Goal: Task Accomplishment & Management: Use online tool/utility

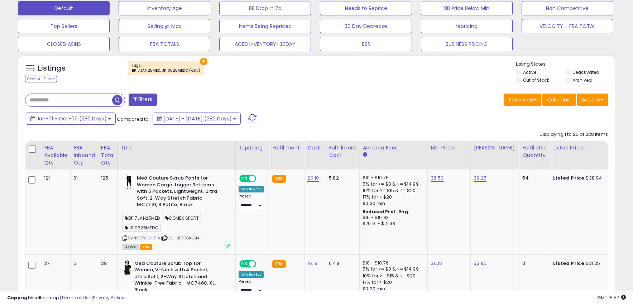
scroll to position [222, 0]
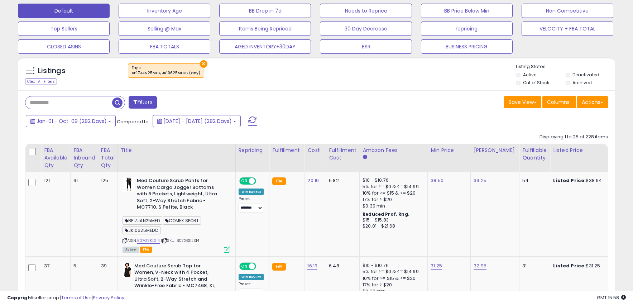
click at [315, 127] on div "Jan-01 - Oct-09 (282 Days) Compared to: 2024-Mar-25 - 2024-Dec-31 (282 Days)" at bounding box center [242, 122] width 437 height 16
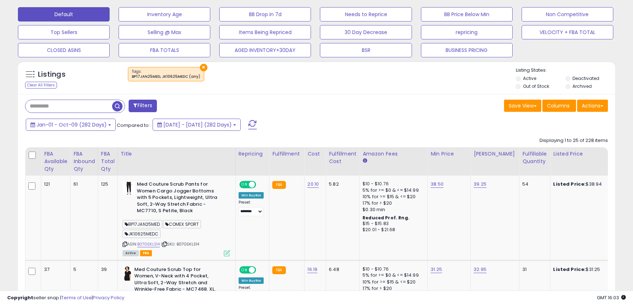
scroll to position [219, 0]
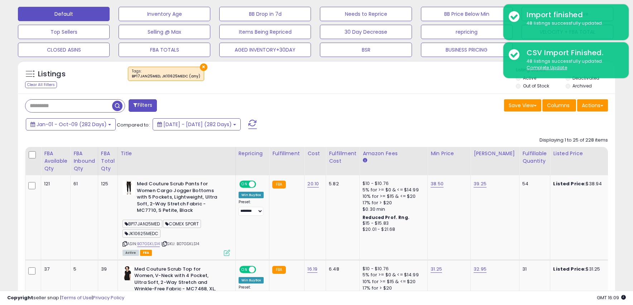
click at [400, 86] on div "× Tags" at bounding box center [317, 77] width 397 height 20
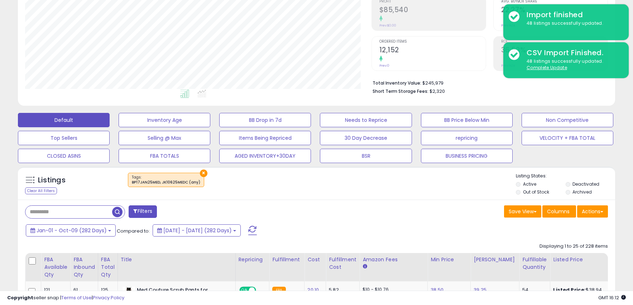
scroll to position [106, 0]
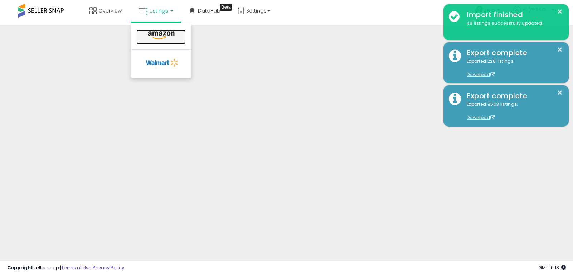
click at [150, 34] on icon at bounding box center [161, 35] width 31 height 9
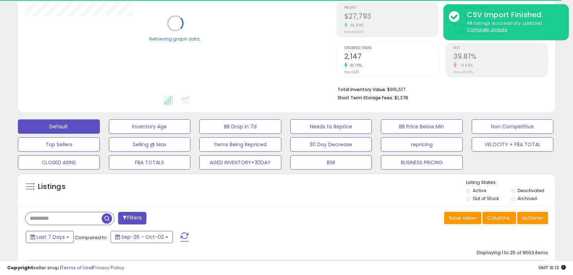
scroll to position [107, 0]
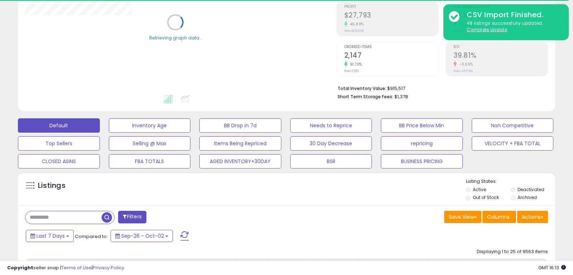
click at [52, 219] on input "text" at bounding box center [63, 217] width 76 height 13
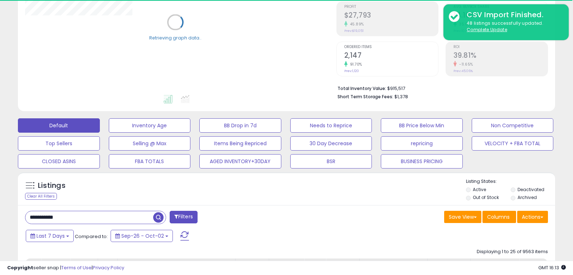
type input "**********"
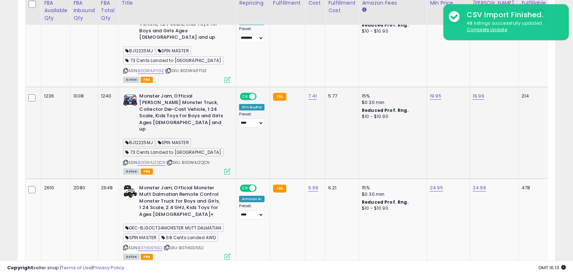
scroll to position [416, 0]
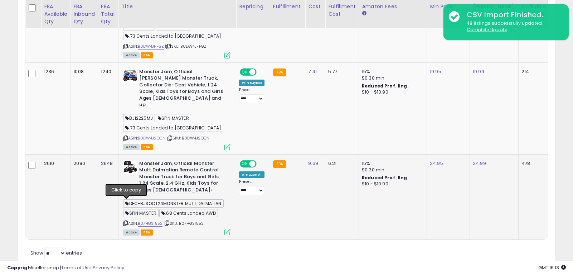
click at [126, 221] on icon at bounding box center [125, 223] width 5 height 4
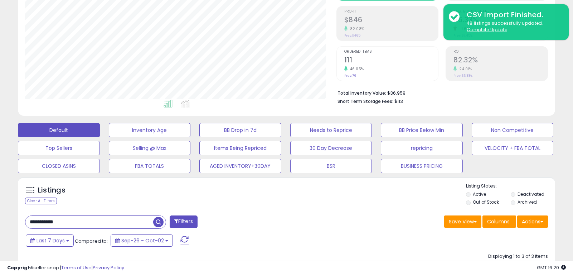
scroll to position [119, 0]
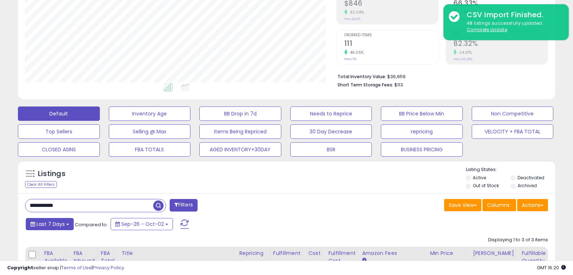
click at [68, 226] on button "Last 7 Days" at bounding box center [50, 224] width 48 height 12
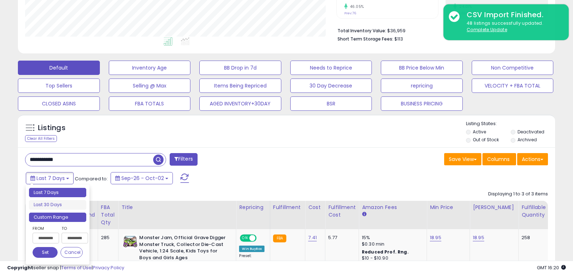
click at [71, 220] on li "Custom Range" at bounding box center [57, 217] width 57 height 10
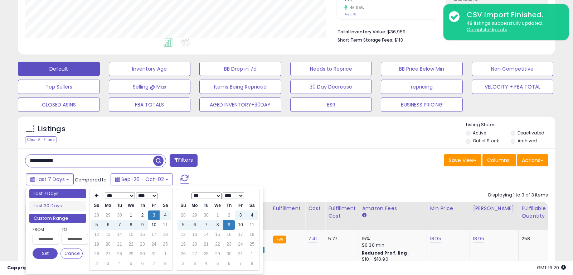
scroll to position [163, 0]
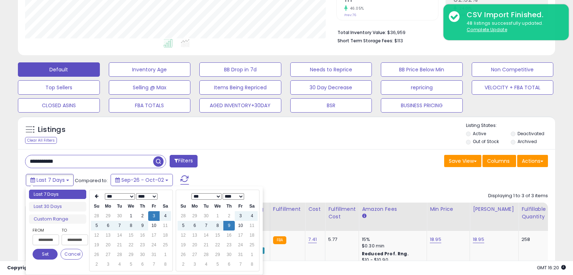
click at [127, 199] on select "*** *** *** *** *** *** *** *** *** ***" at bounding box center [120, 196] width 30 height 6
click at [139, 217] on td "1" at bounding box center [142, 216] width 11 height 10
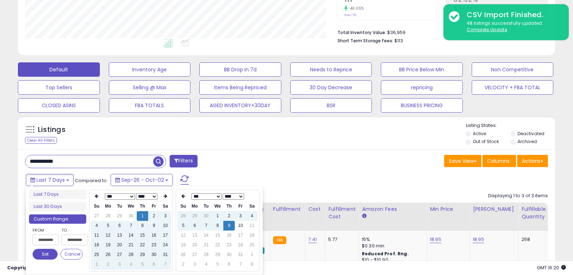
type input "**********"
click at [46, 254] on button "Set" at bounding box center [45, 254] width 25 height 11
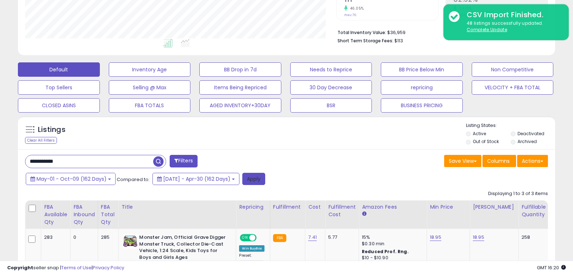
click at [262, 182] on button "Apply" at bounding box center [253, 179] width 23 height 12
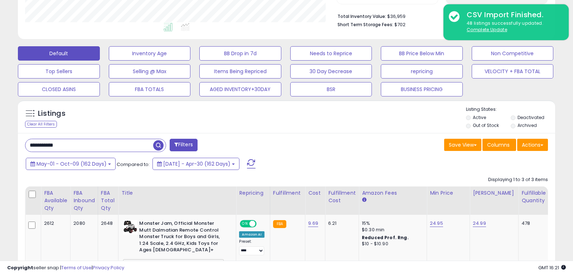
scroll to position [170, 0]
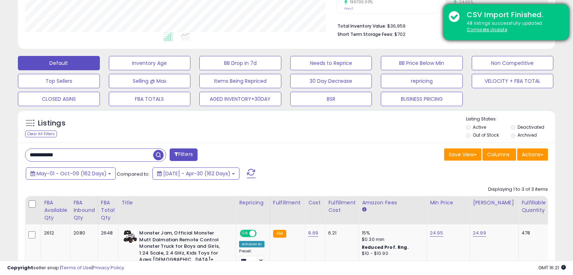
click at [481, 25] on div "48 listings successfully updated. Complete Update" at bounding box center [513, 26] width 102 height 13
click at [480, 29] on u "Complete Update" at bounding box center [487, 29] width 40 height 6
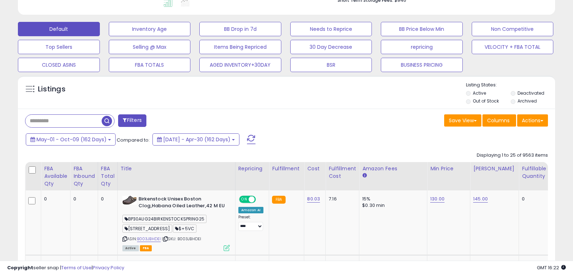
scroll to position [229, 0]
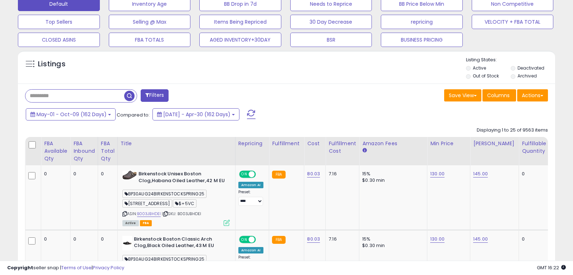
click at [77, 97] on input "text" at bounding box center [74, 96] width 99 height 13
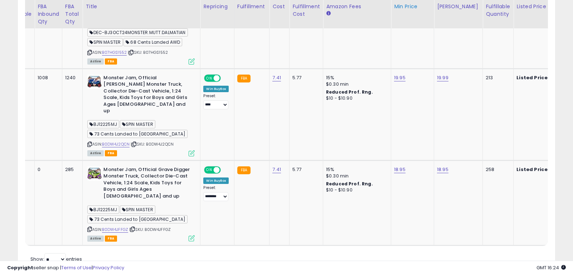
scroll to position [411, 0]
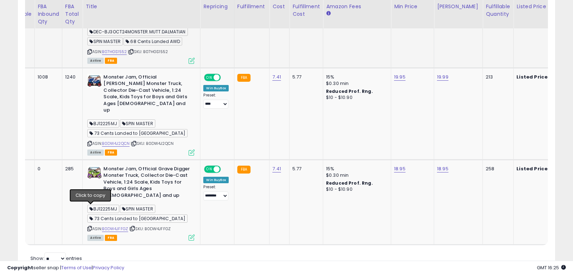
drag, startPoint x: 91, startPoint y: 209, endPoint x: 215, endPoint y: 32, distance: 216.0
click at [91, 226] on icon at bounding box center [89, 228] width 5 height 4
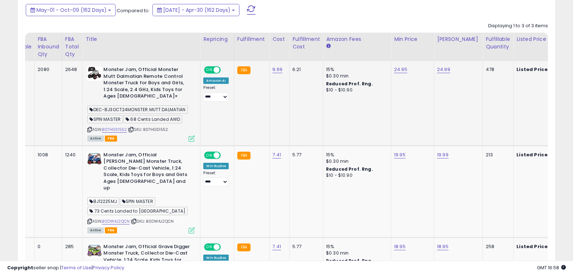
scroll to position [317, 0]
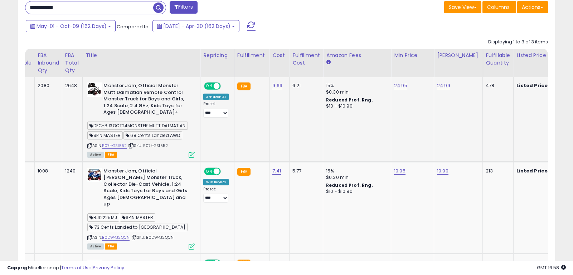
click at [92, 144] on icon at bounding box center [89, 146] width 5 height 4
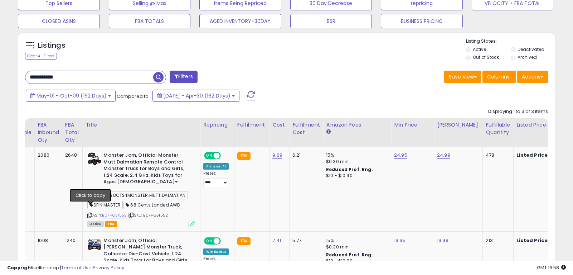
scroll to position [236, 0]
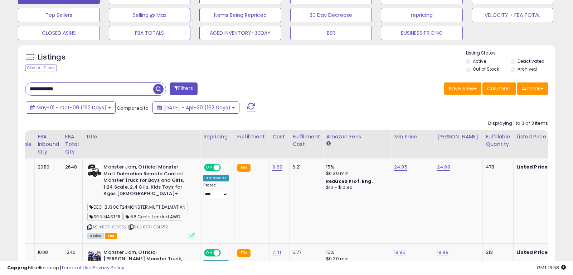
drag, startPoint x: 95, startPoint y: 91, endPoint x: -6, endPoint y: 83, distance: 101.6
paste input "text"
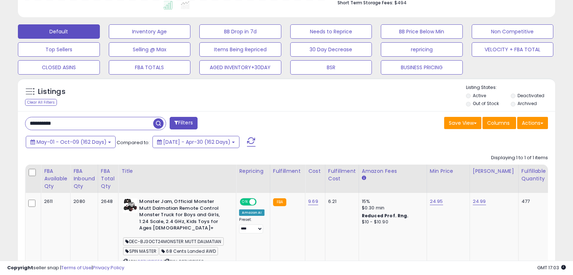
scroll to position [230, 0]
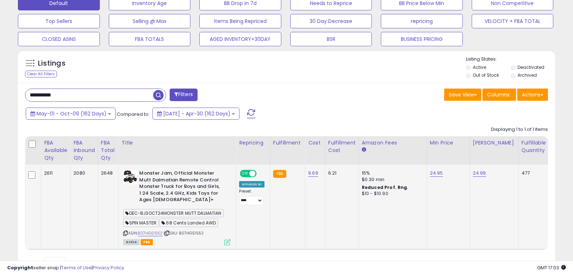
click at [127, 231] on icon at bounding box center [125, 233] width 5 height 4
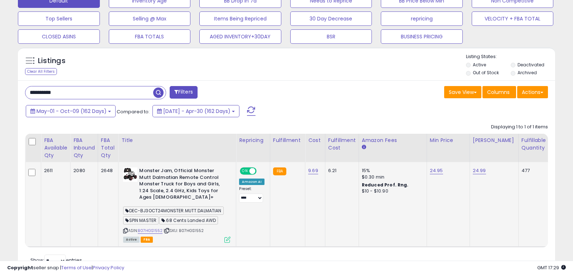
scroll to position [239, 0]
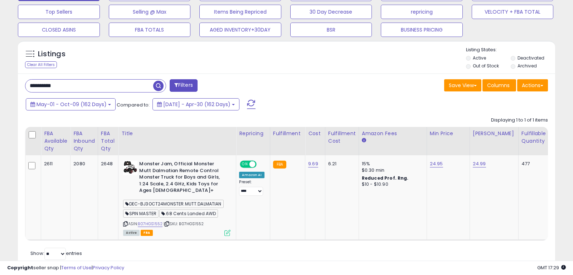
drag, startPoint x: 98, startPoint y: 88, endPoint x: -12, endPoint y: 76, distance: 110.9
type input "**********"
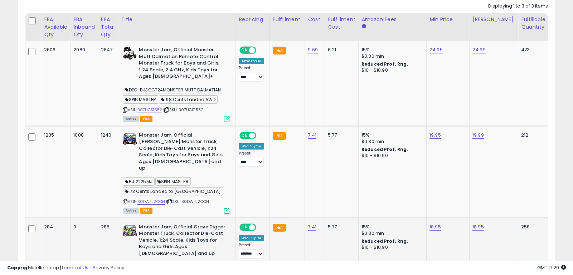
scroll to position [360, 0]
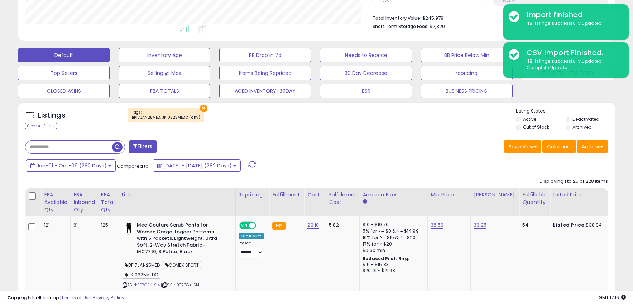
scroll to position [191, 0]
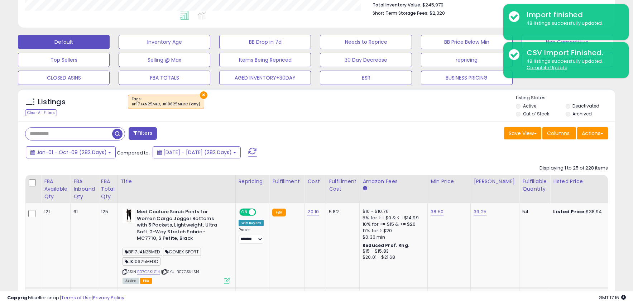
click at [200, 96] on button "×" at bounding box center [204, 95] width 8 height 8
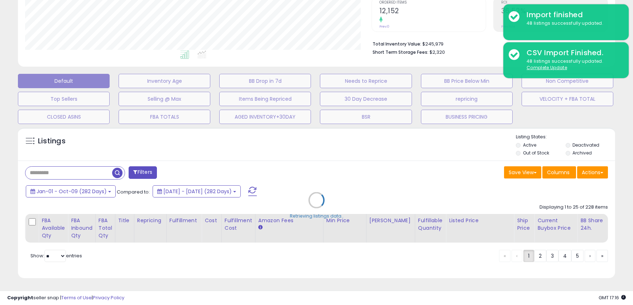
scroll to position [152, 0]
